Goal: Transaction & Acquisition: Purchase product/service

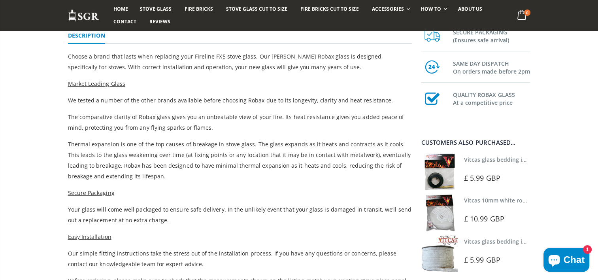
scroll to position [269, 0]
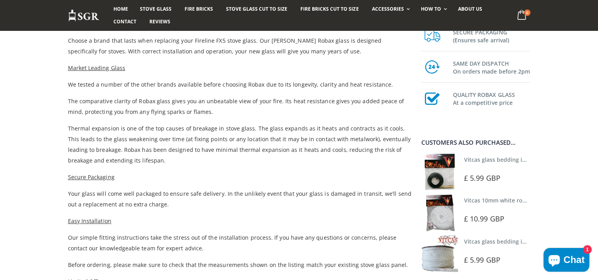
click at [597, 6] on div "Home Stove Glass Fire Bricks Stove Glass Cut To Size Fire Bricks Cut To Size Ac…" at bounding box center [299, 15] width 598 height 31
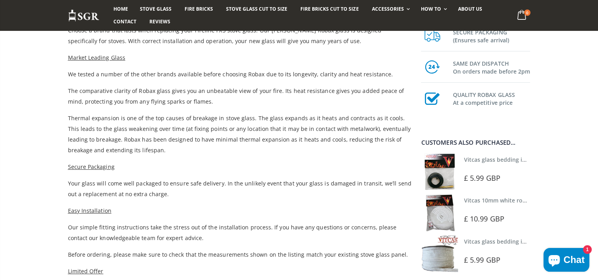
scroll to position [284, 0]
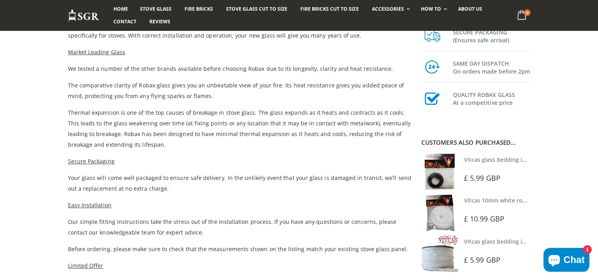
click at [444, 174] on img at bounding box center [439, 171] width 37 height 37
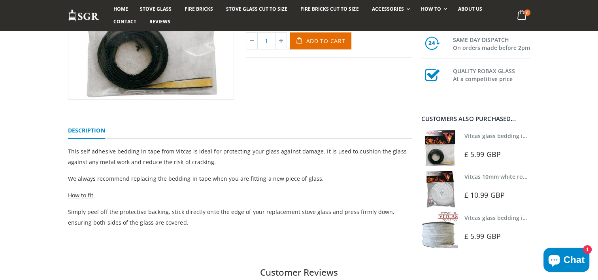
scroll to position [174, 0]
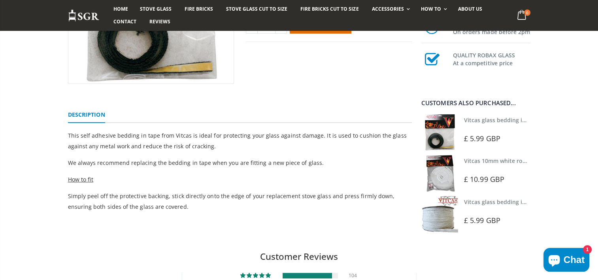
click at [438, 221] on img at bounding box center [439, 213] width 37 height 37
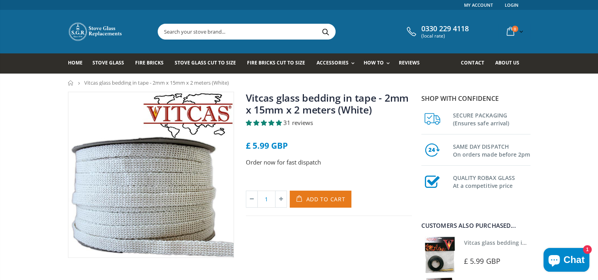
click at [310, 197] on span "Add to Cart" at bounding box center [325, 199] width 39 height 8
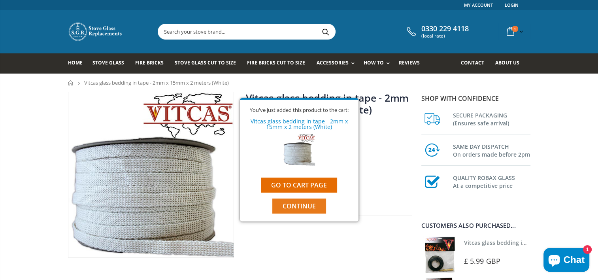
click at [306, 208] on span "Continue" at bounding box center [298, 205] width 33 height 9
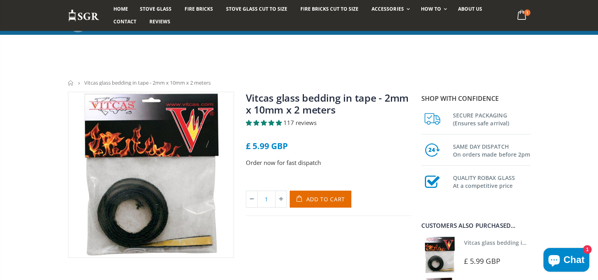
scroll to position [174, 0]
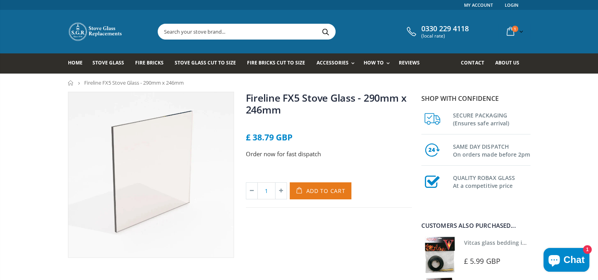
click at [319, 191] on span "Add to Cart" at bounding box center [325, 191] width 39 height 8
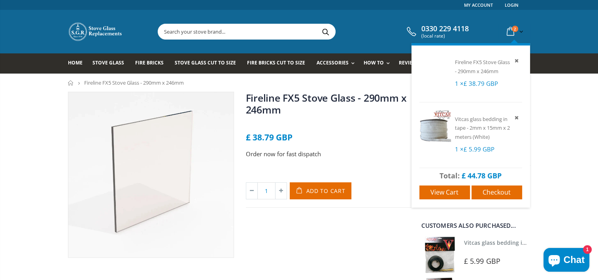
click at [514, 30] on span "2" at bounding box center [514, 29] width 6 height 6
click at [493, 196] on span "Checkout" at bounding box center [496, 192] width 28 height 9
